Goal: Task Accomplishment & Management: Manage account settings

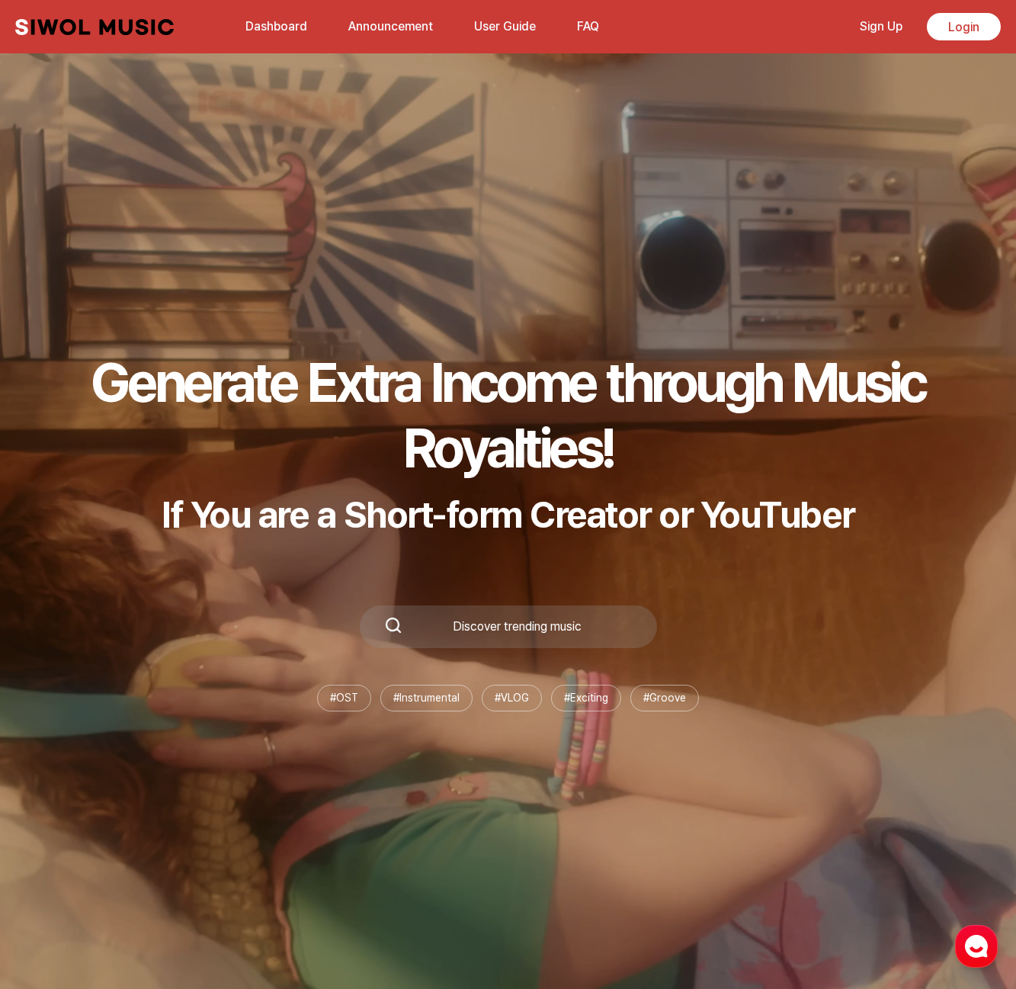
click at [254, 28] on link "Dashboard" at bounding box center [276, 26] width 80 height 33
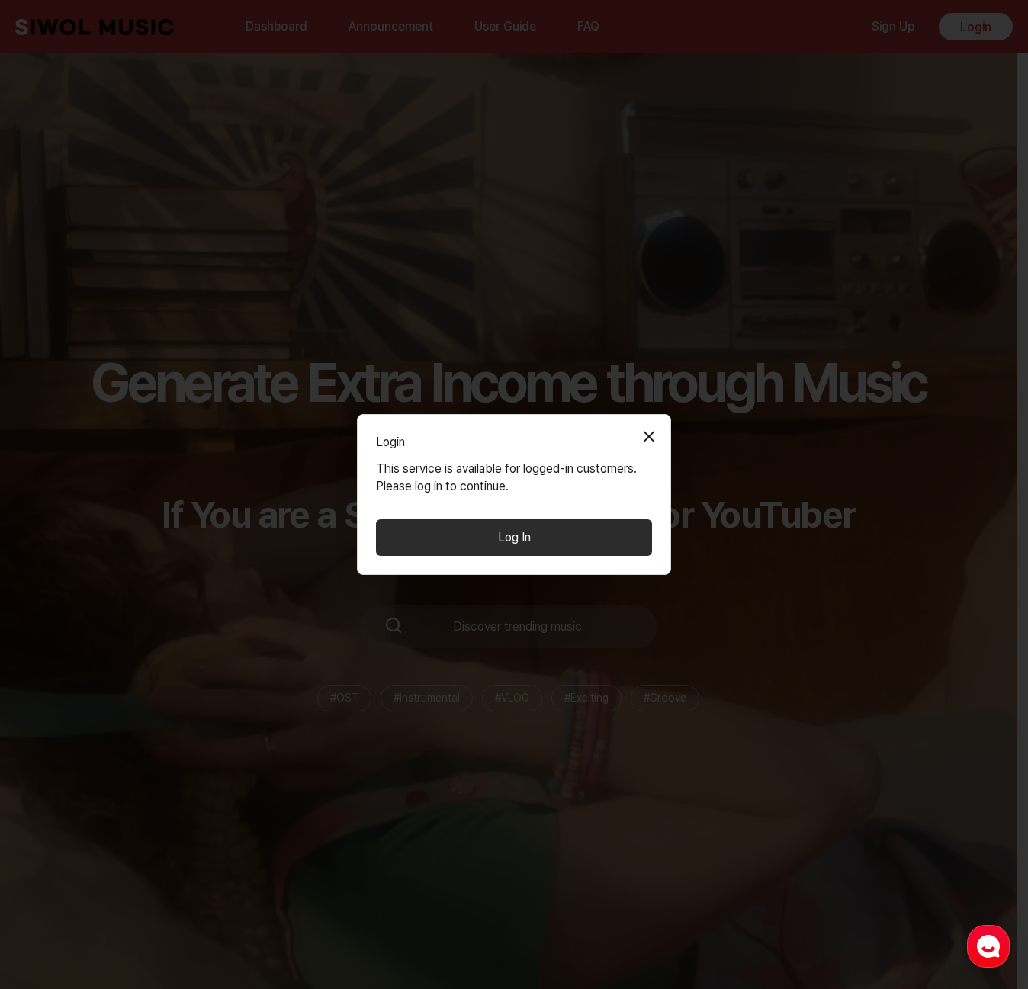
click at [506, 541] on button "Log In" at bounding box center [514, 537] width 276 height 37
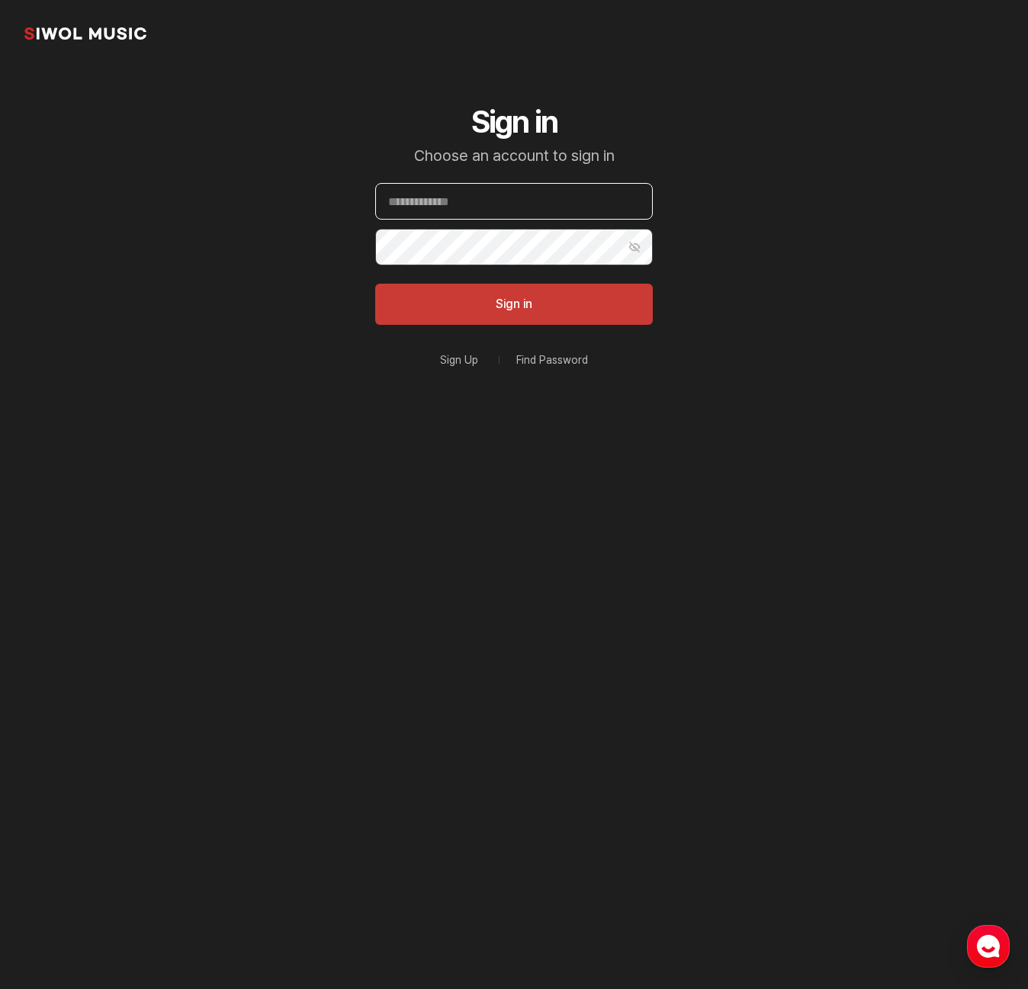
click at [494, 199] on input "Email" at bounding box center [514, 201] width 278 height 37
type input "*"
type input "**********"
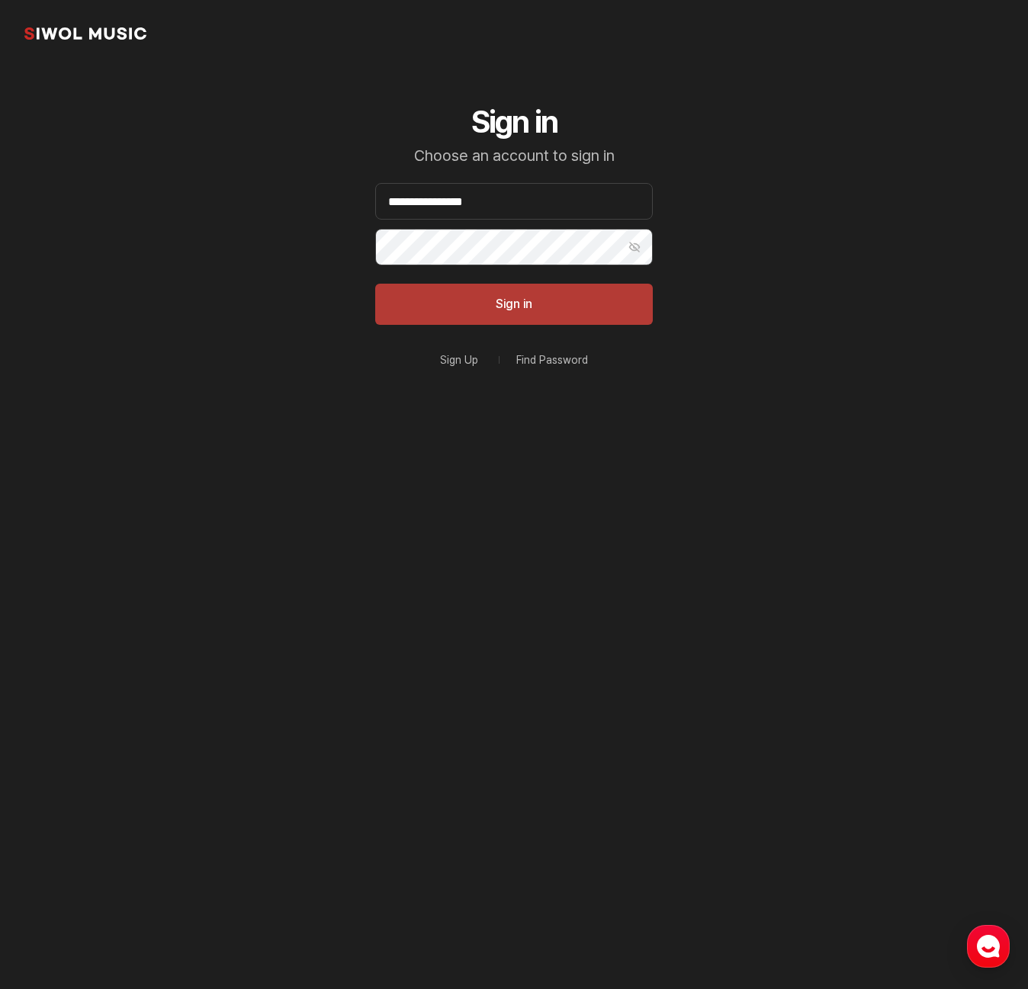
click at [515, 310] on button "Sign in" at bounding box center [514, 304] width 278 height 41
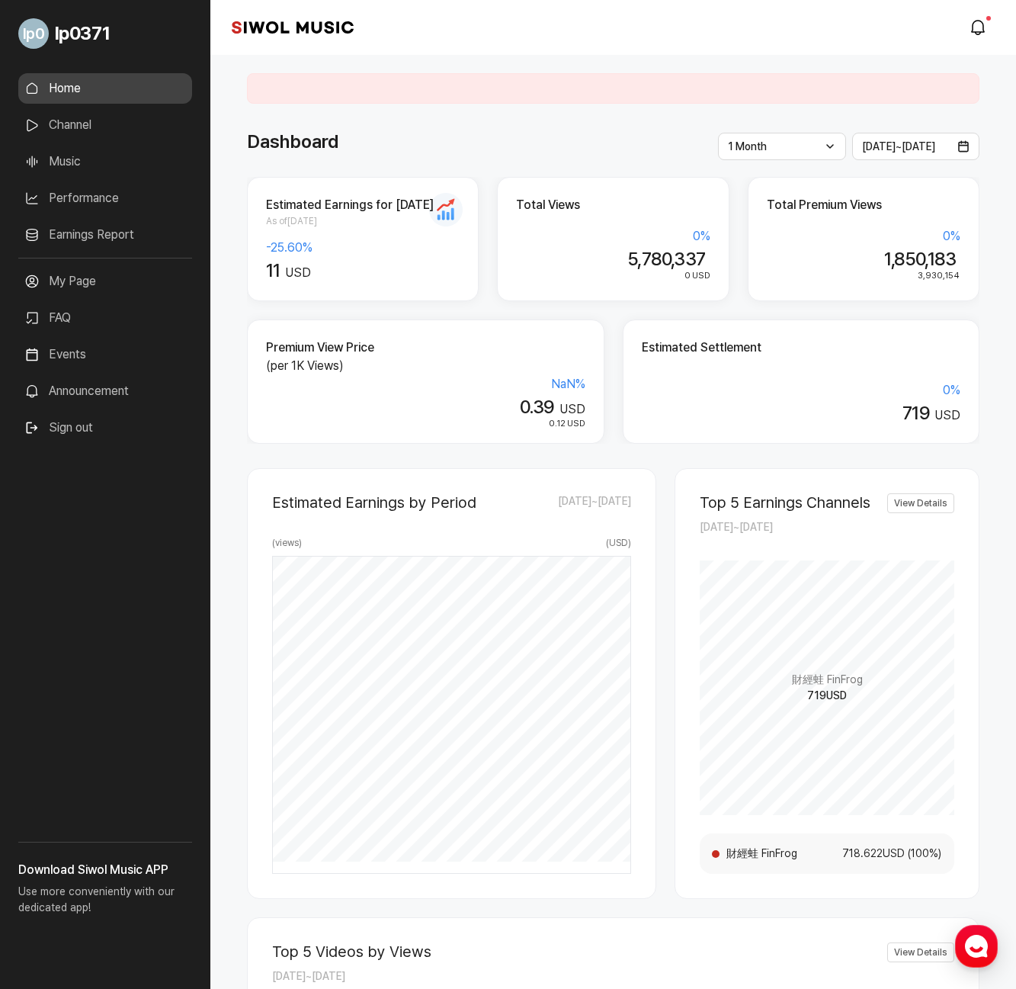
click at [667, 463] on div "Estimated Earnings by Period [DATE] ~ [DATE] ( views ) ( USD ) [DATE] 14 USD 56…" at bounding box center [613, 959] width 733 height 1030
click at [984, 28] on icon "modal.notifications" at bounding box center [978, 27] width 18 height 18
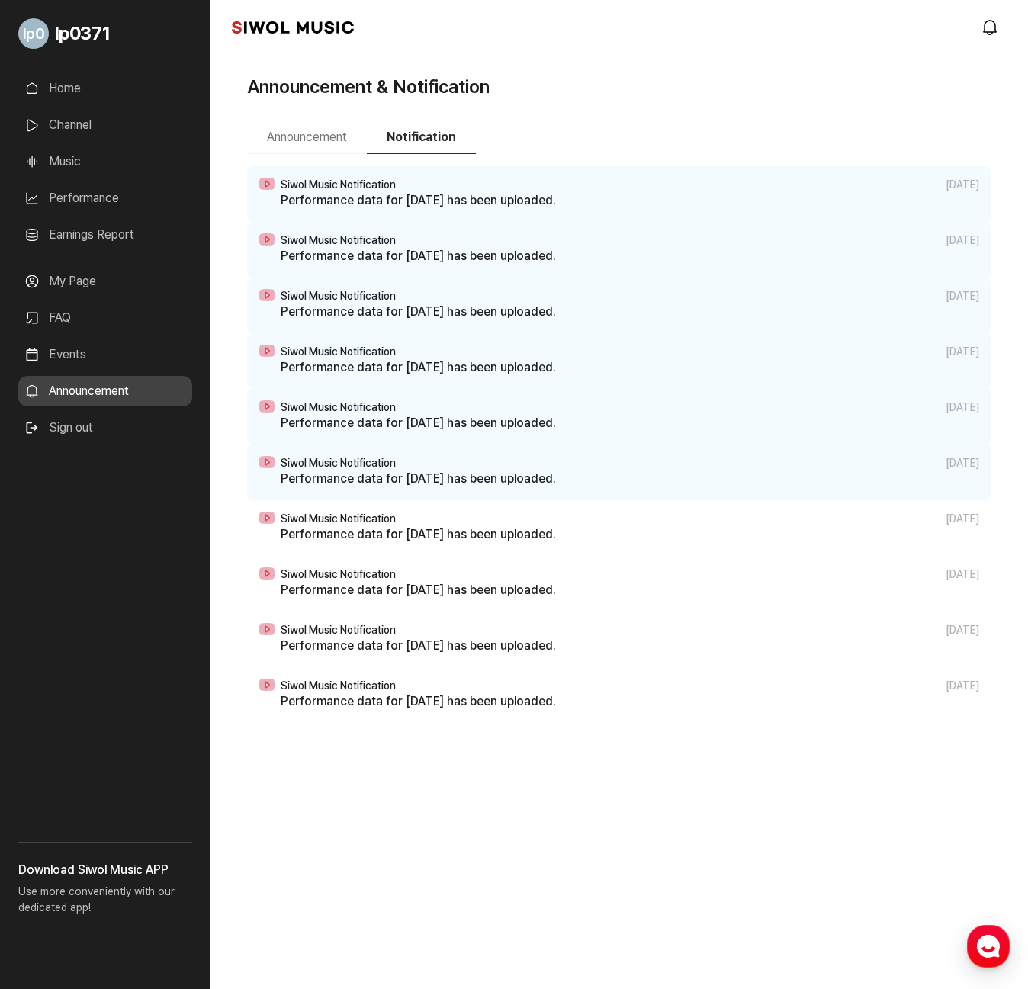
click at [78, 233] on link "Earnings Report" at bounding box center [105, 235] width 174 height 31
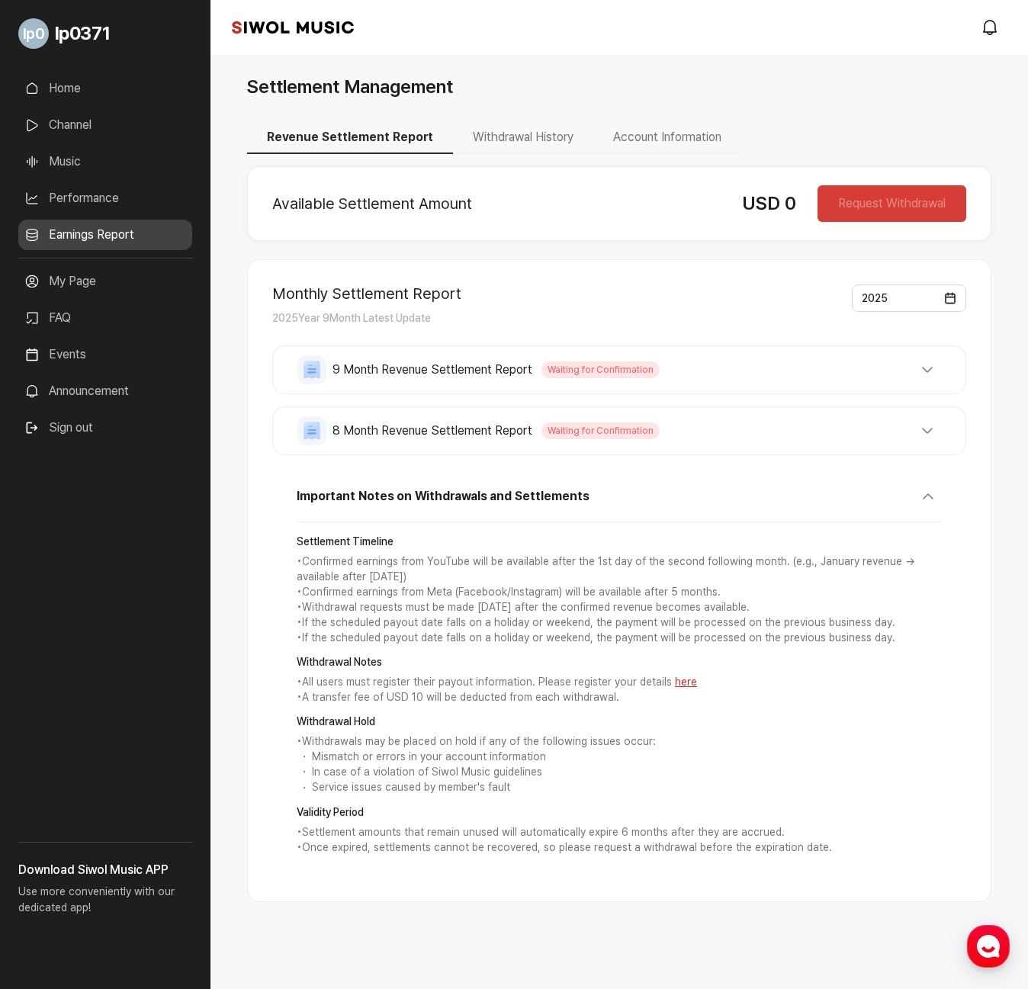
click at [929, 434] on button "8 Month Revenue Settlement Report Waiting for Confirmation" at bounding box center [619, 430] width 644 height 29
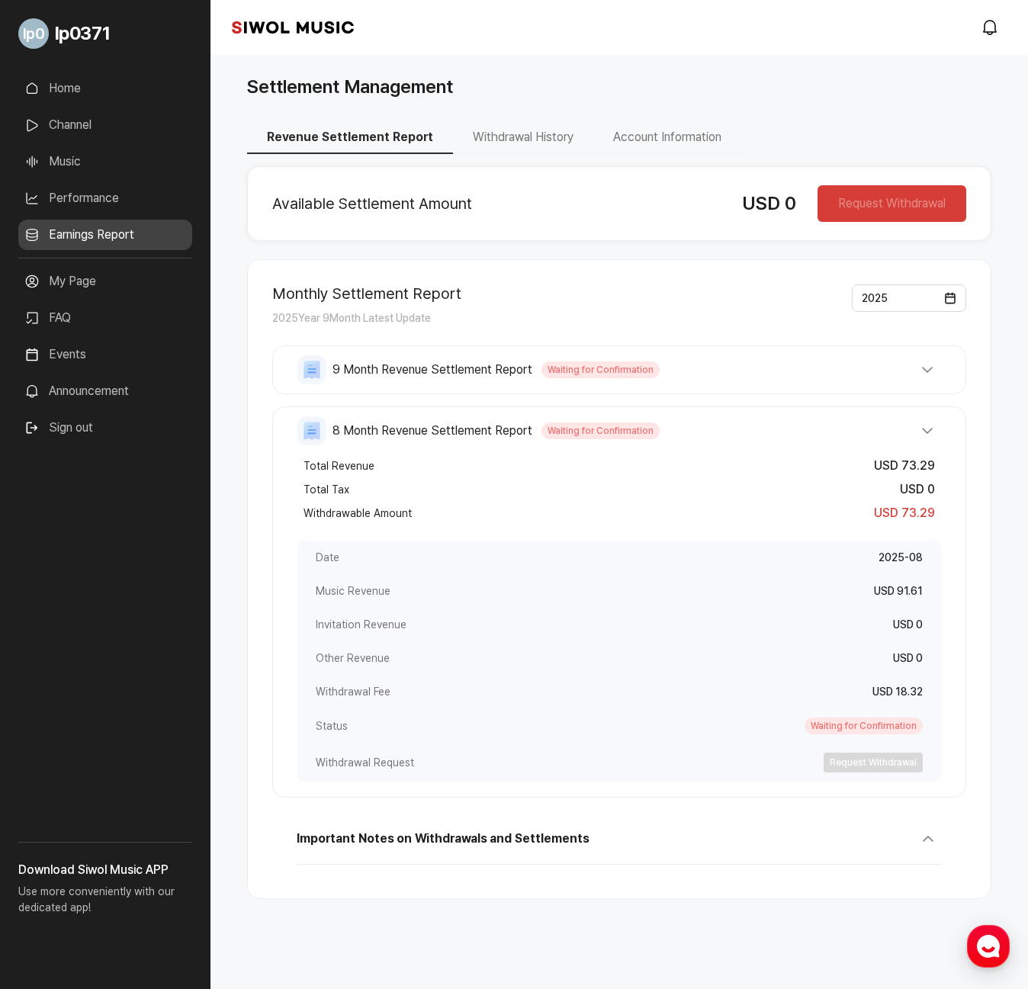
click at [930, 434] on button "8 Month Revenue Settlement Report Waiting for Confirmation" at bounding box center [619, 430] width 644 height 29
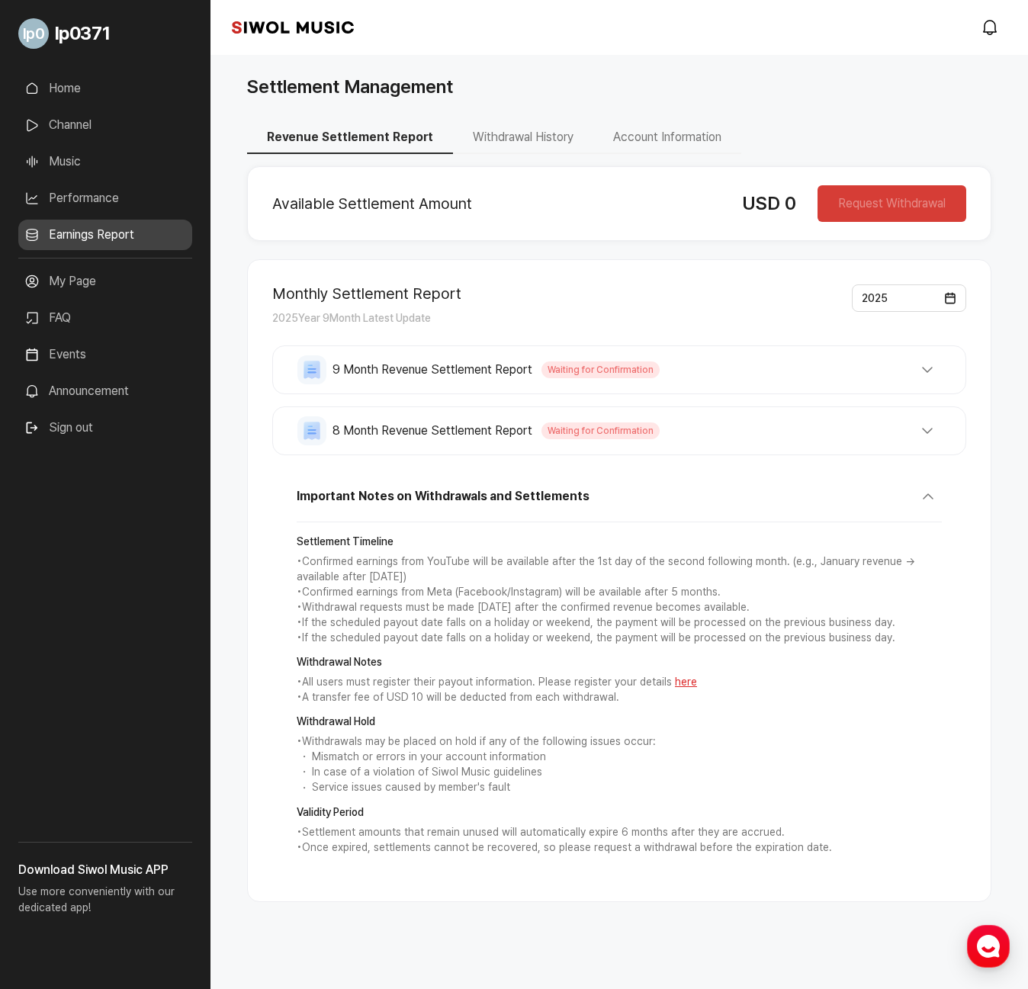
click at [929, 384] on button "9 Month Revenue Settlement Report Waiting for Confirmation" at bounding box center [619, 369] width 644 height 29
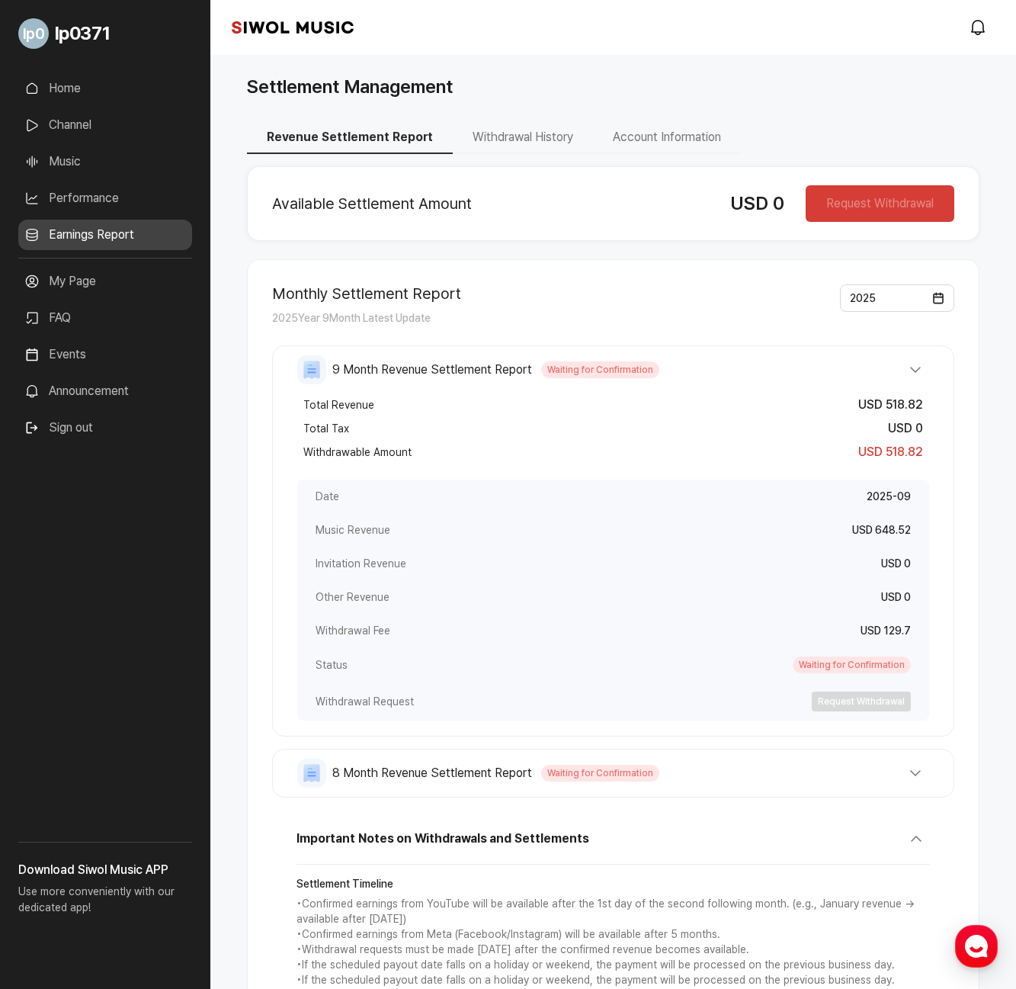
click at [917, 371] on button "9 Month Revenue Settlement Report Waiting for Confirmation" at bounding box center [613, 369] width 632 height 29
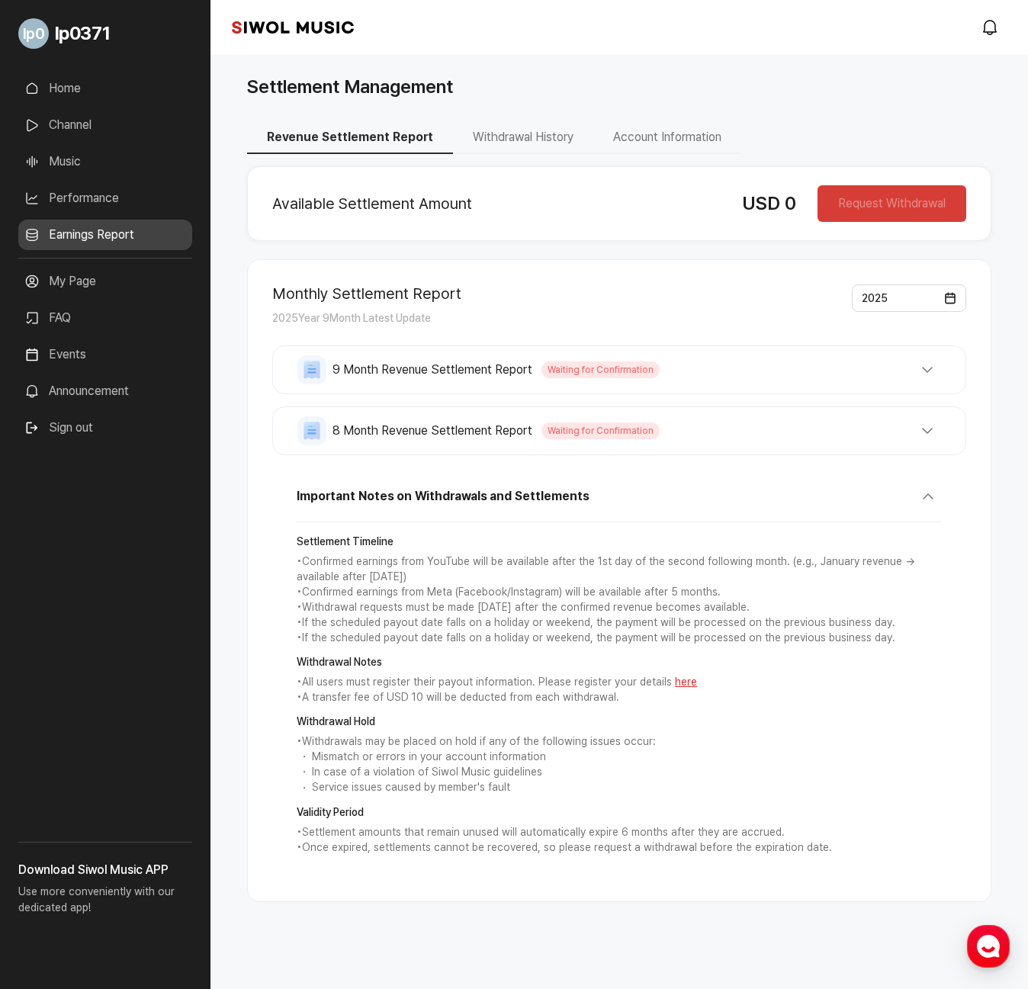
click at [538, 142] on button "Withdrawal History" at bounding box center [523, 138] width 140 height 32
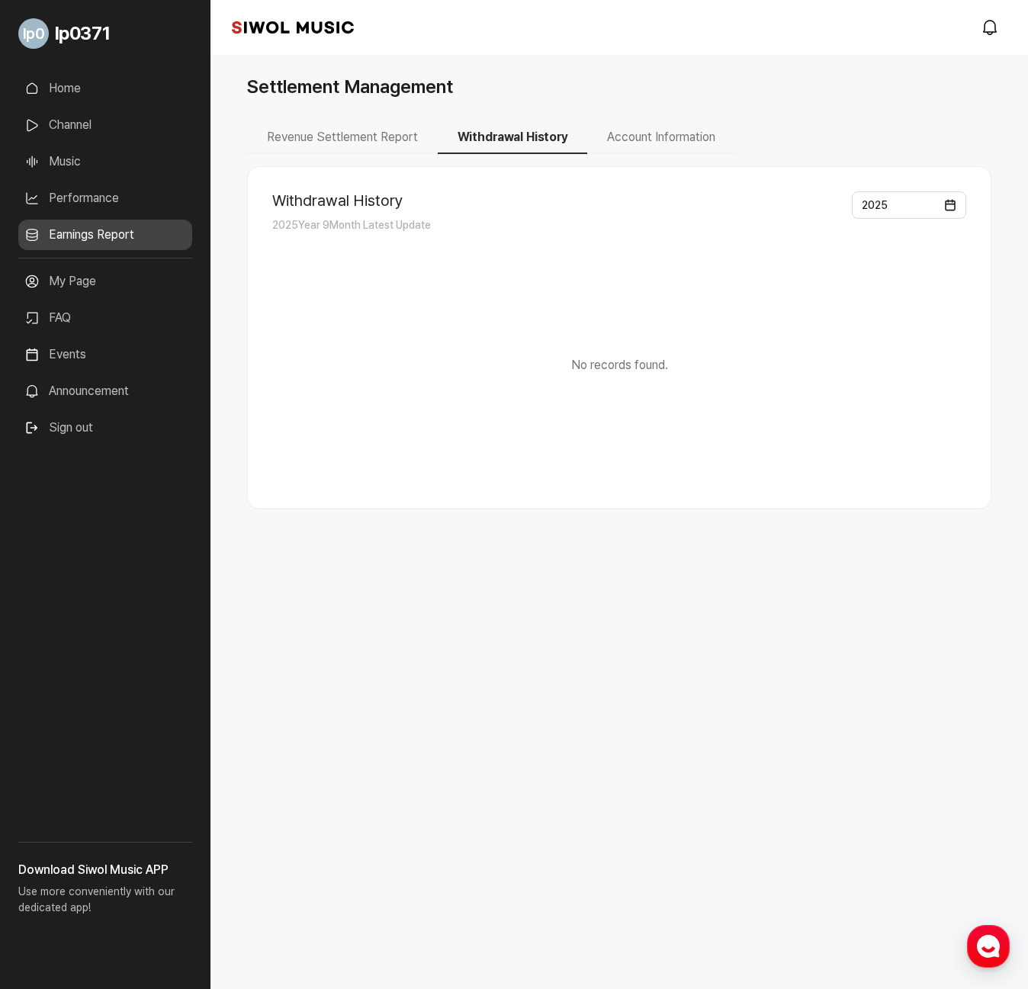
click at [670, 145] on button "Account Information" at bounding box center [661, 138] width 148 height 32
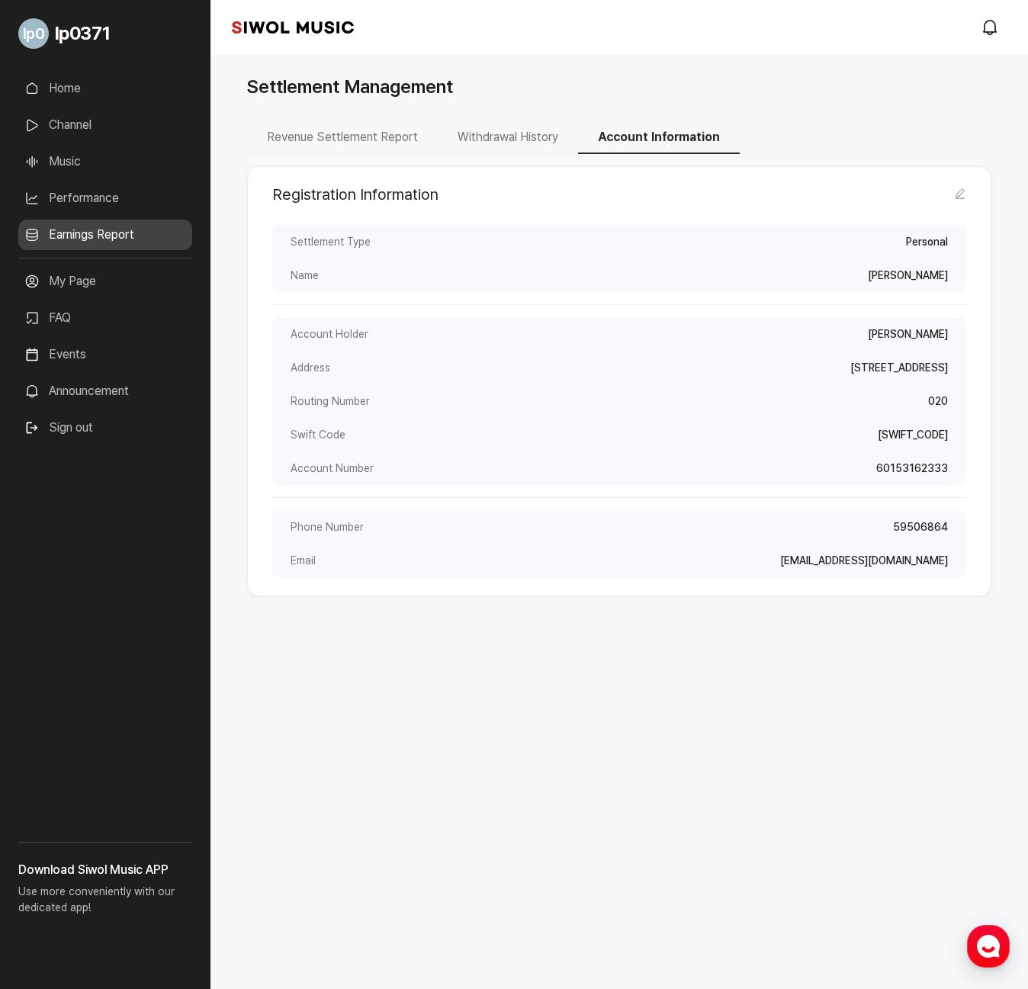
click at [516, 142] on button "Withdrawal History" at bounding box center [508, 138] width 140 height 32
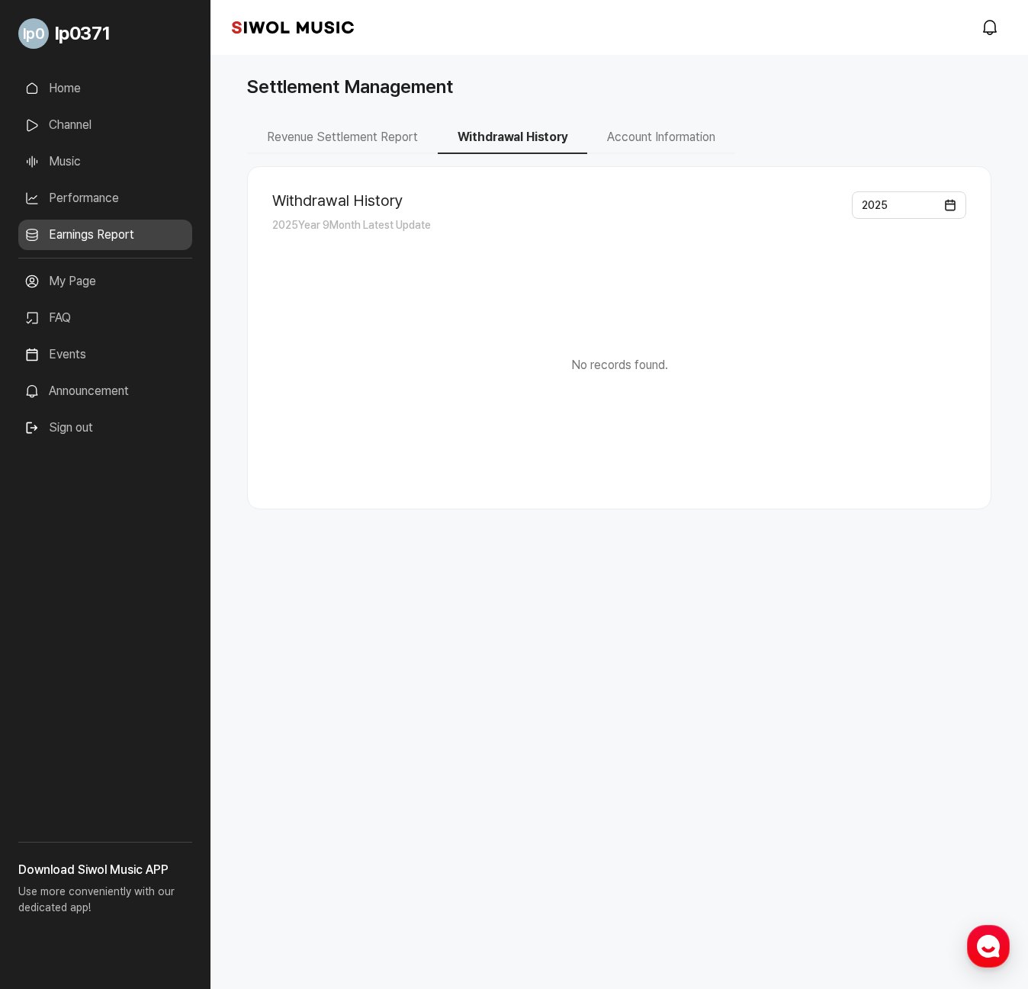
click at [358, 139] on button "Revenue Settlement Report" at bounding box center [342, 138] width 191 height 32
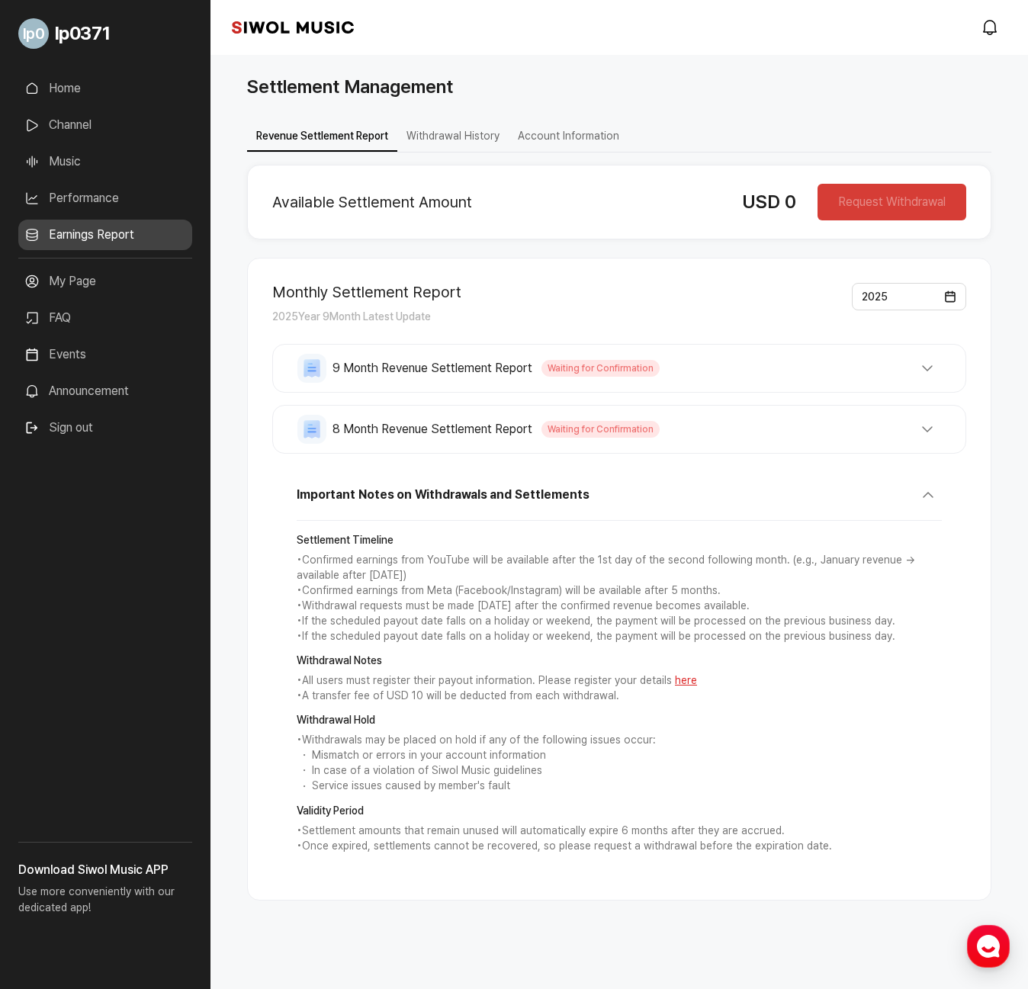
click at [67, 164] on link "Music" at bounding box center [105, 161] width 174 height 31
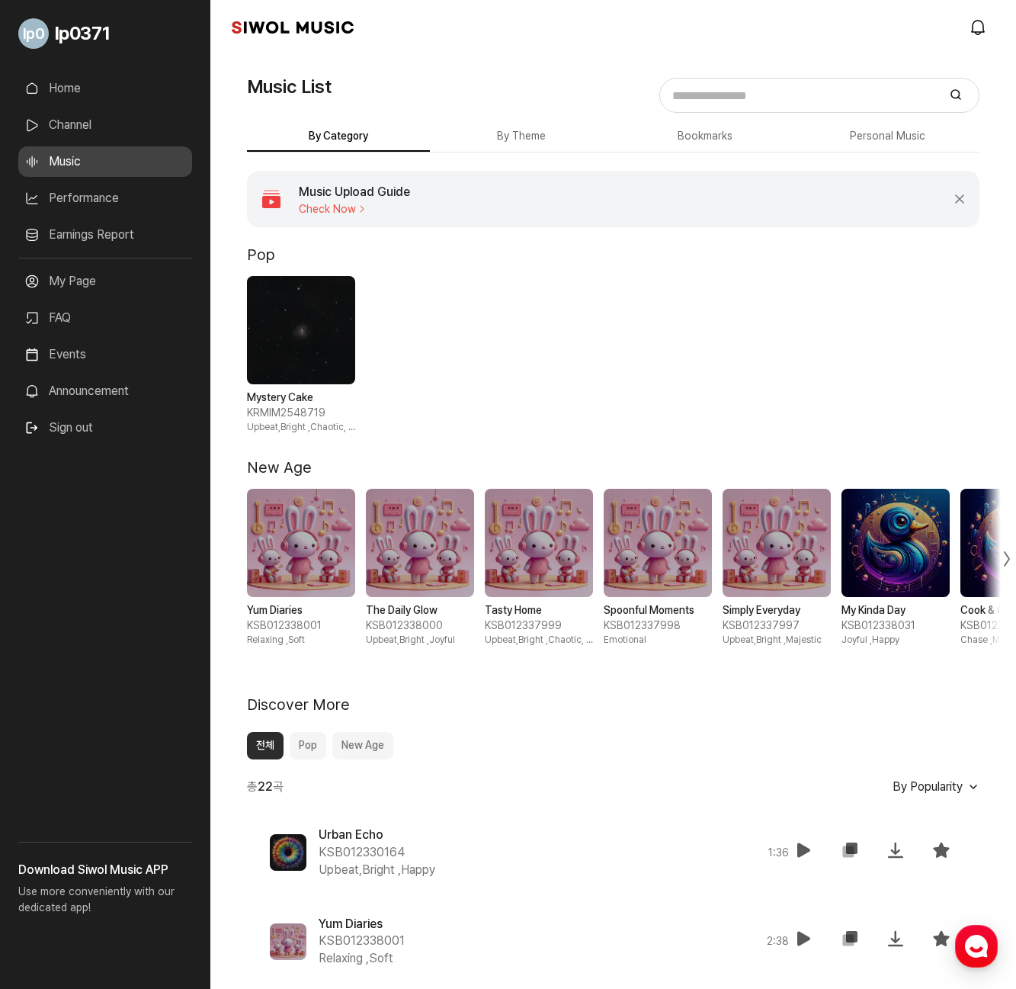
click at [73, 127] on link "Channel" at bounding box center [105, 125] width 174 height 31
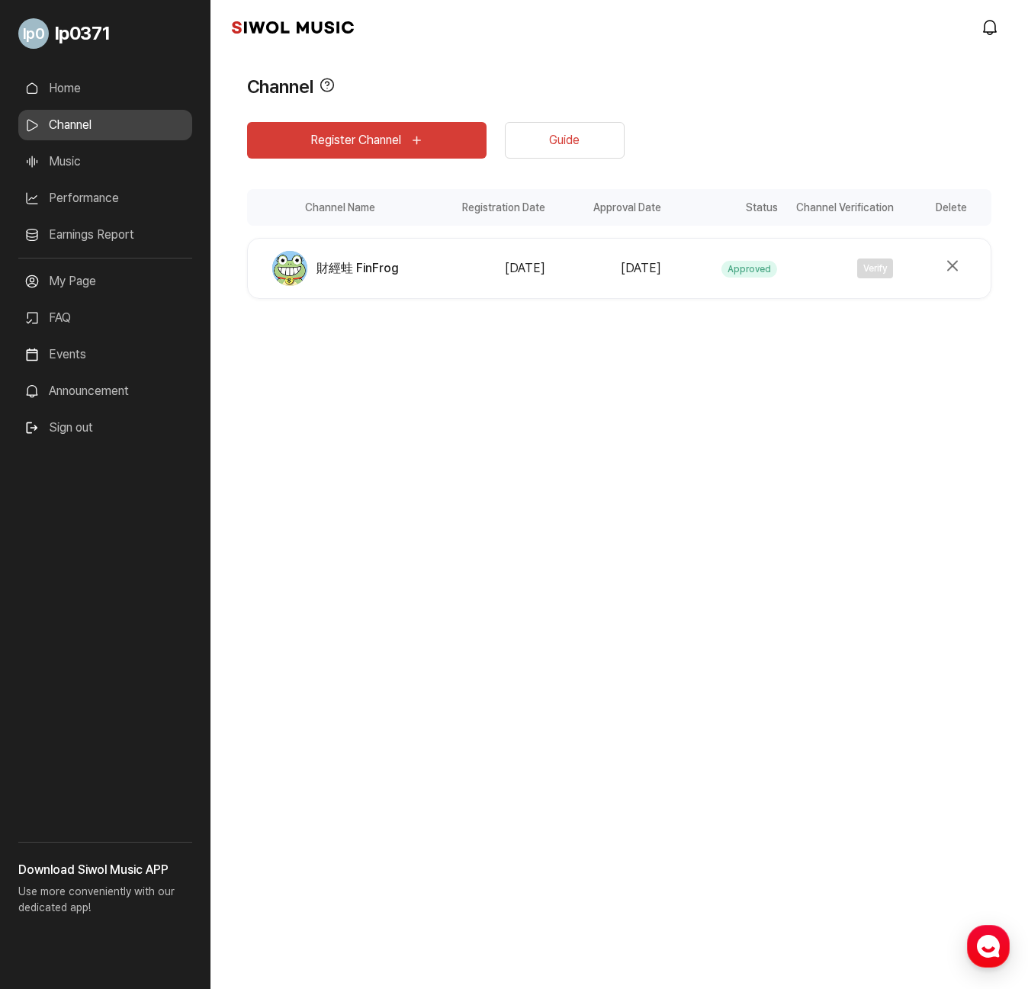
click at [63, 92] on link "Home" at bounding box center [105, 88] width 174 height 31
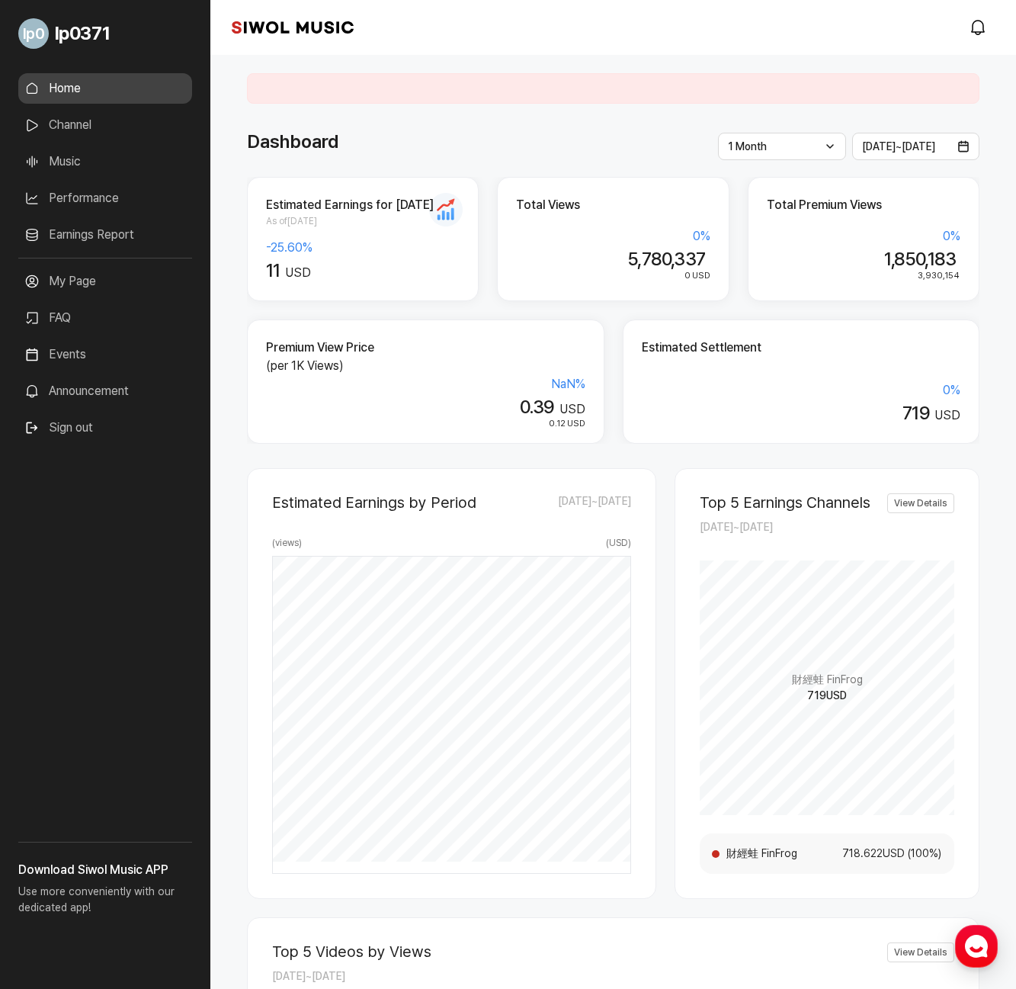
click at [996, 72] on div "**********" at bounding box center [613, 803] width 806 height 1497
